Goal: Find specific page/section: Find specific page/section

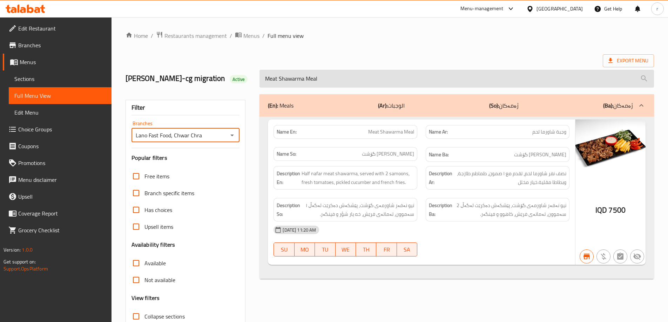
scroll to position [51, 0]
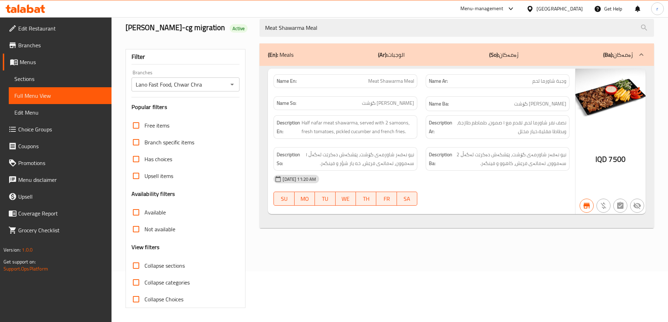
drag, startPoint x: 328, startPoint y: 28, endPoint x: 218, endPoint y: 32, distance: 110.6
click at [218, 32] on div "lana najm-cg migration Active Meat Shawarma Meal" at bounding box center [389, 27] width 537 height 31
paste input "Fish Pizza"
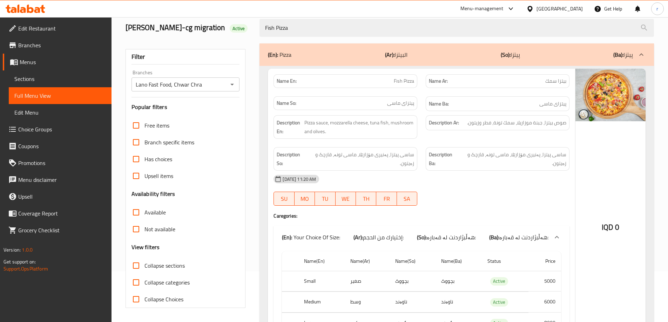
type input "Fish Pizza"
click at [230, 87] on icon "Open" at bounding box center [232, 84] width 8 height 8
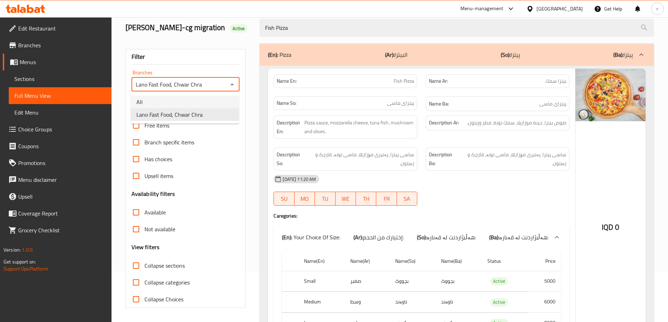
click at [210, 103] on li "All" at bounding box center [185, 102] width 108 height 13
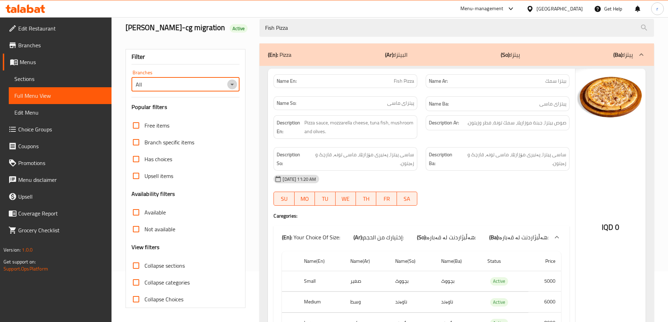
click at [231, 84] on icon "Open" at bounding box center [232, 85] width 4 height 2
click at [204, 112] on li "Lano Fast Food, Chwar Chra" at bounding box center [185, 114] width 108 height 13
type input "Lano Fast Food, Chwar Chra"
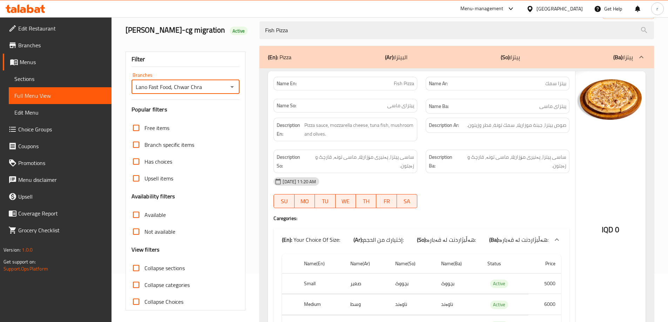
scroll to position [0, 0]
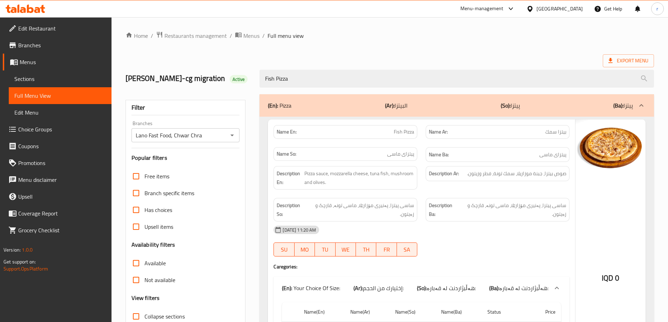
drag, startPoint x: 317, startPoint y: 83, endPoint x: 221, endPoint y: 93, distance: 97.3
click at [221, 93] on div "Home / Restaurants management / Menus / Full menu view Export Menu lana najm-cg…" at bounding box center [390, 223] width 529 height 384
paste input "Meat"
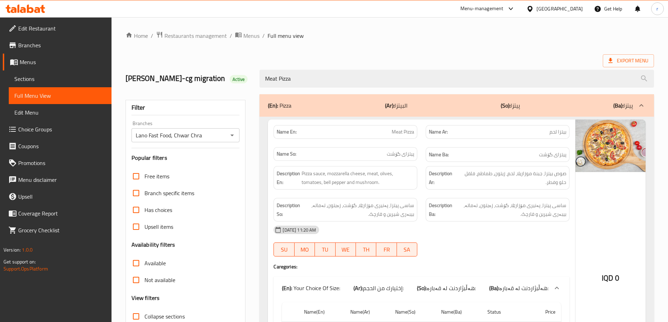
click at [232, 135] on icon "Open" at bounding box center [232, 136] width 4 height 2
type input "Meat Pizza"
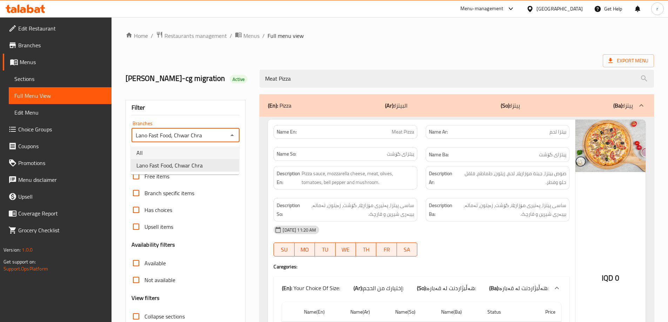
click at [184, 148] on li "All" at bounding box center [185, 153] width 108 height 13
click at [234, 138] on icon "Open" at bounding box center [232, 135] width 8 height 8
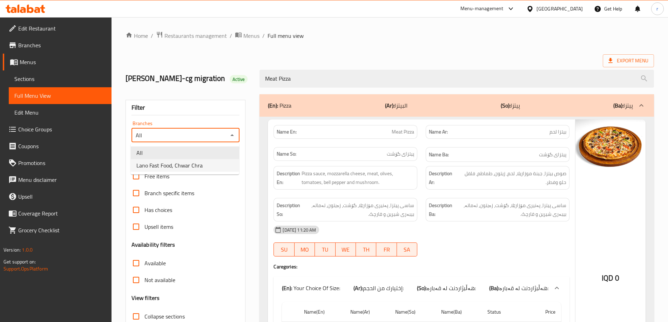
click at [202, 167] on li "Lano Fast Food, Chwar Chra" at bounding box center [185, 165] width 108 height 13
type input "Lano Fast Food, Chwar Chra"
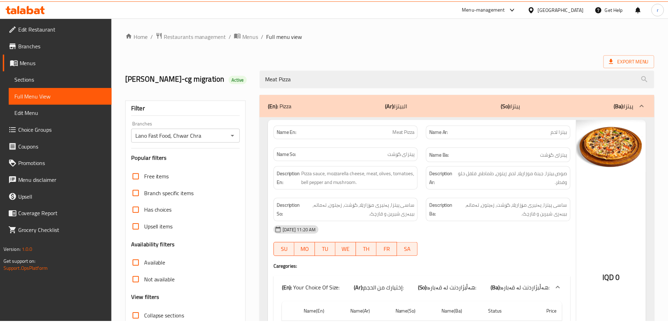
scroll to position [107, 0]
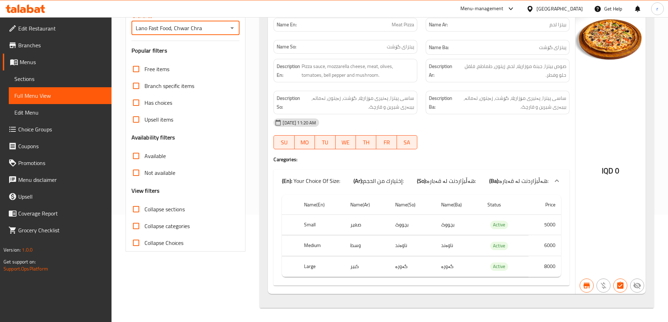
click at [43, 77] on span "Sections" at bounding box center [60, 79] width 92 height 8
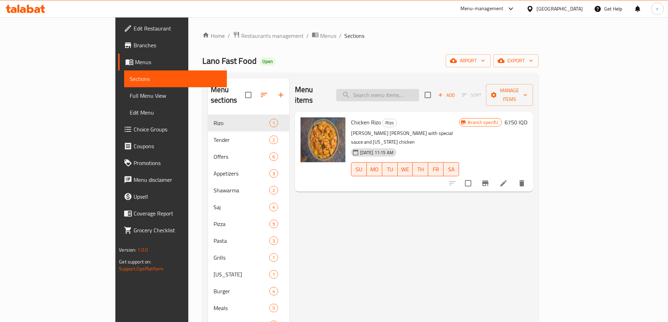
click at [414, 89] on input "search" at bounding box center [377, 95] width 83 height 12
paste input "BBQ Sauce"
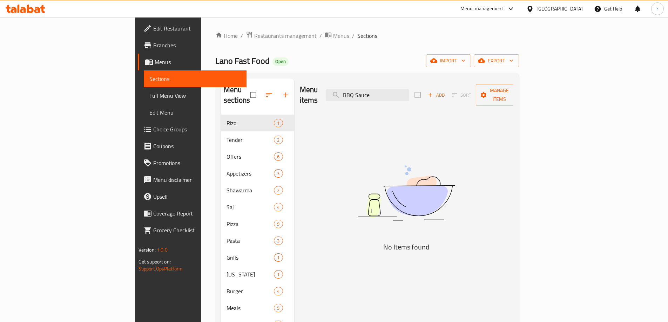
type input "BBQ Sauce"
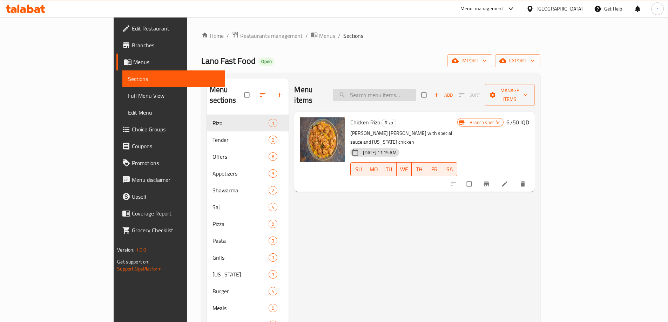
click at [392, 89] on input "search" at bounding box center [374, 95] width 83 height 12
paste input "BBQ Sauce"
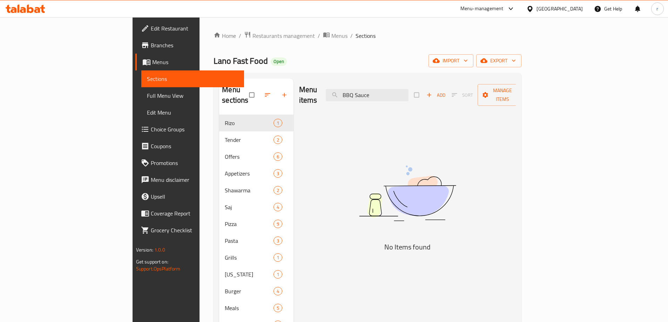
type input "BBQ Sauce"
click at [15, 15] on div at bounding box center [25, 9] width 51 height 14
click at [29, 7] on icon at bounding box center [26, 9] width 40 height 8
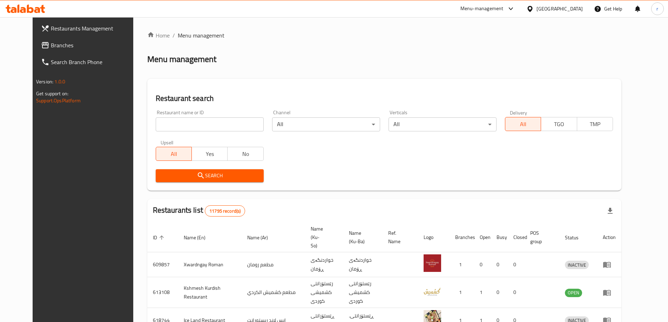
click at [51, 45] on span "Branches" at bounding box center [95, 45] width 88 height 8
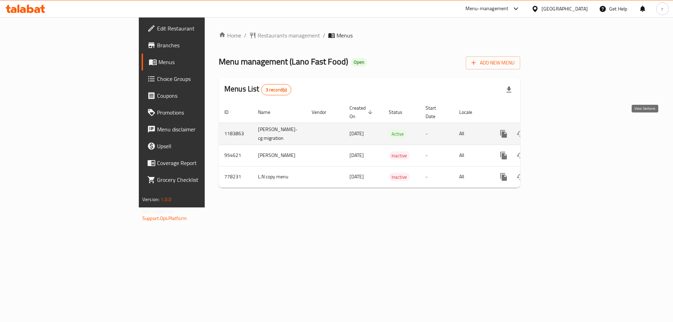
click at [558, 131] on icon "enhanced table" at bounding box center [554, 134] width 6 height 6
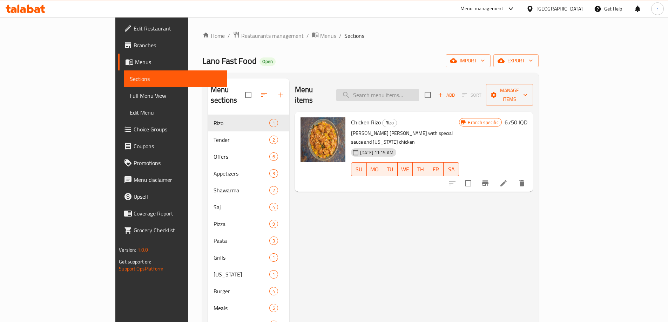
click at [406, 89] on input "search" at bounding box center [377, 95] width 83 height 12
paste input "BBQ Sauce"
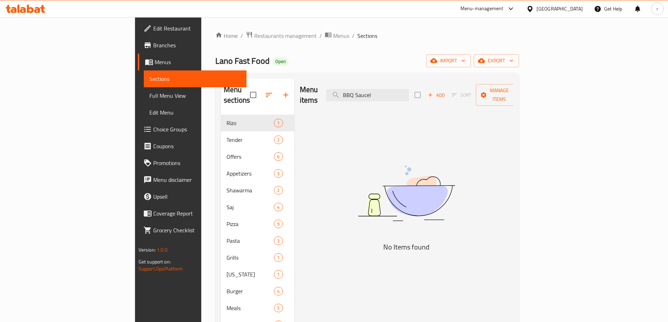
type input "BBQ Saucel"
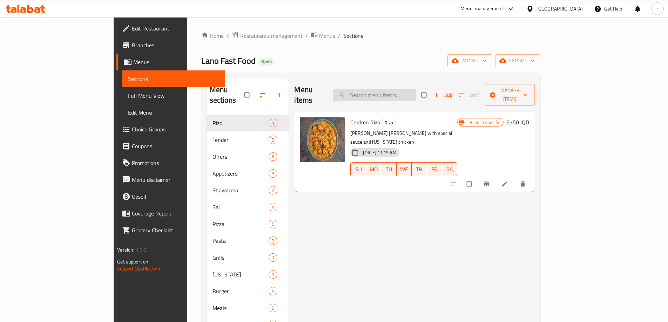
click at [408, 89] on input "search" at bounding box center [374, 95] width 83 height 12
paste input "BBQ Sauce"
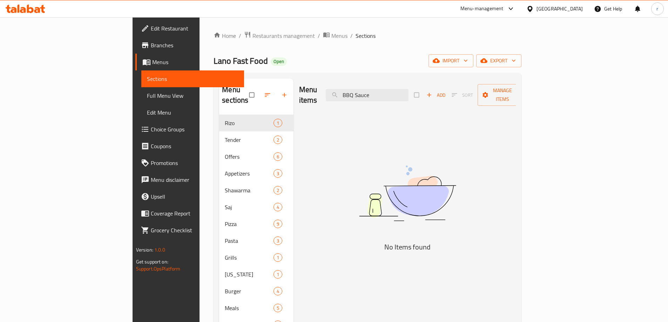
type input "BBQ Sauce"
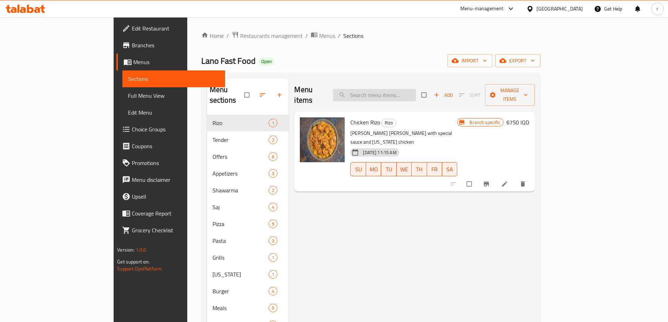
click at [391, 89] on input "search" at bounding box center [374, 95] width 83 height 12
type input "bbq"
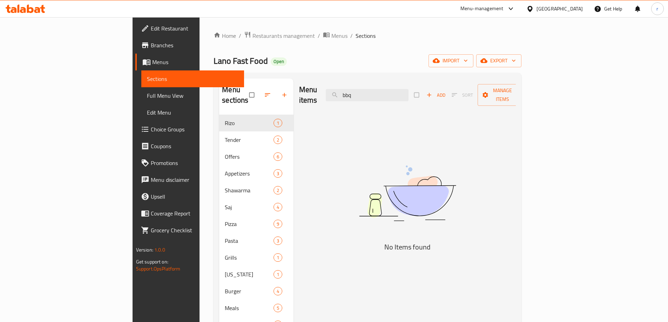
drag, startPoint x: 401, startPoint y: 92, endPoint x: 339, endPoint y: 94, distance: 62.1
click at [339, 94] on div "Menu items bbq Add Sort Manage items" at bounding box center [407, 95] width 217 height 33
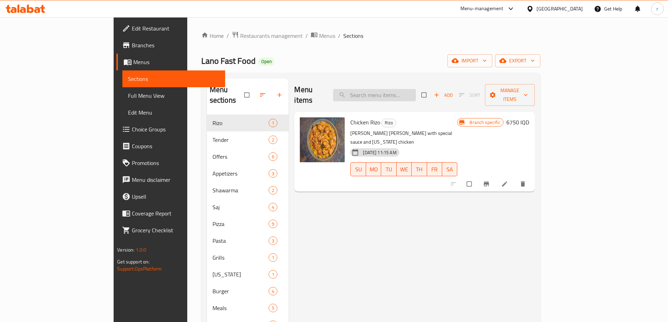
click at [405, 91] on input "search" at bounding box center [374, 95] width 83 height 12
paste input "?getHistoricalData=true"
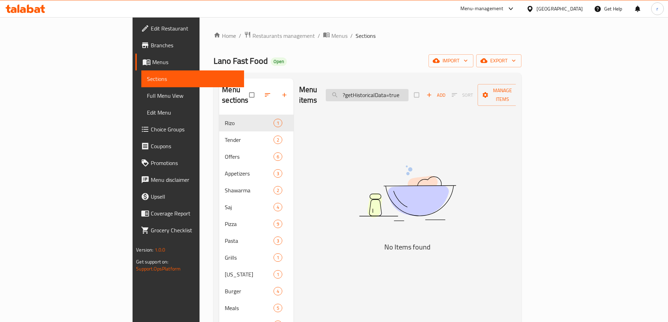
click at [408, 89] on input "?getHistoricalData=true" at bounding box center [367, 95] width 83 height 12
type input "bbq"
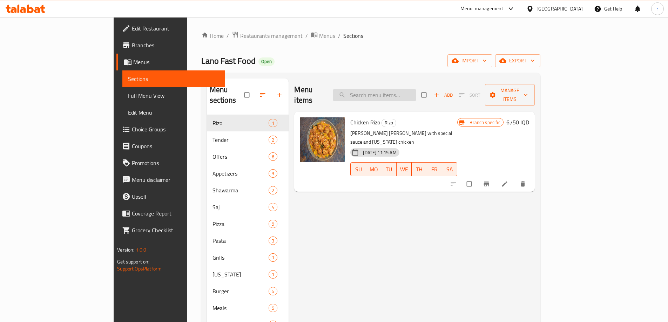
click at [405, 89] on input "search" at bounding box center [374, 95] width 83 height 12
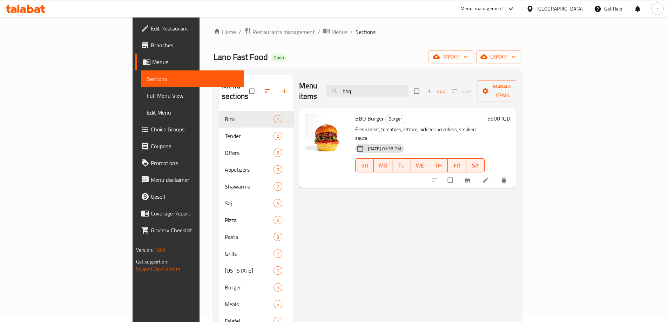
scroll to position [98, 0]
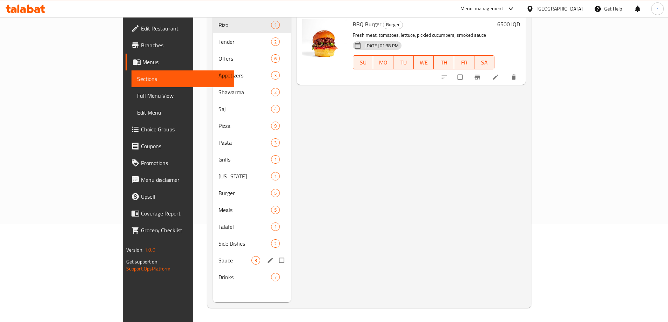
type input "bbq"
click at [219, 256] on span "Sauce" at bounding box center [235, 260] width 33 height 8
